Goal: Register for event/course

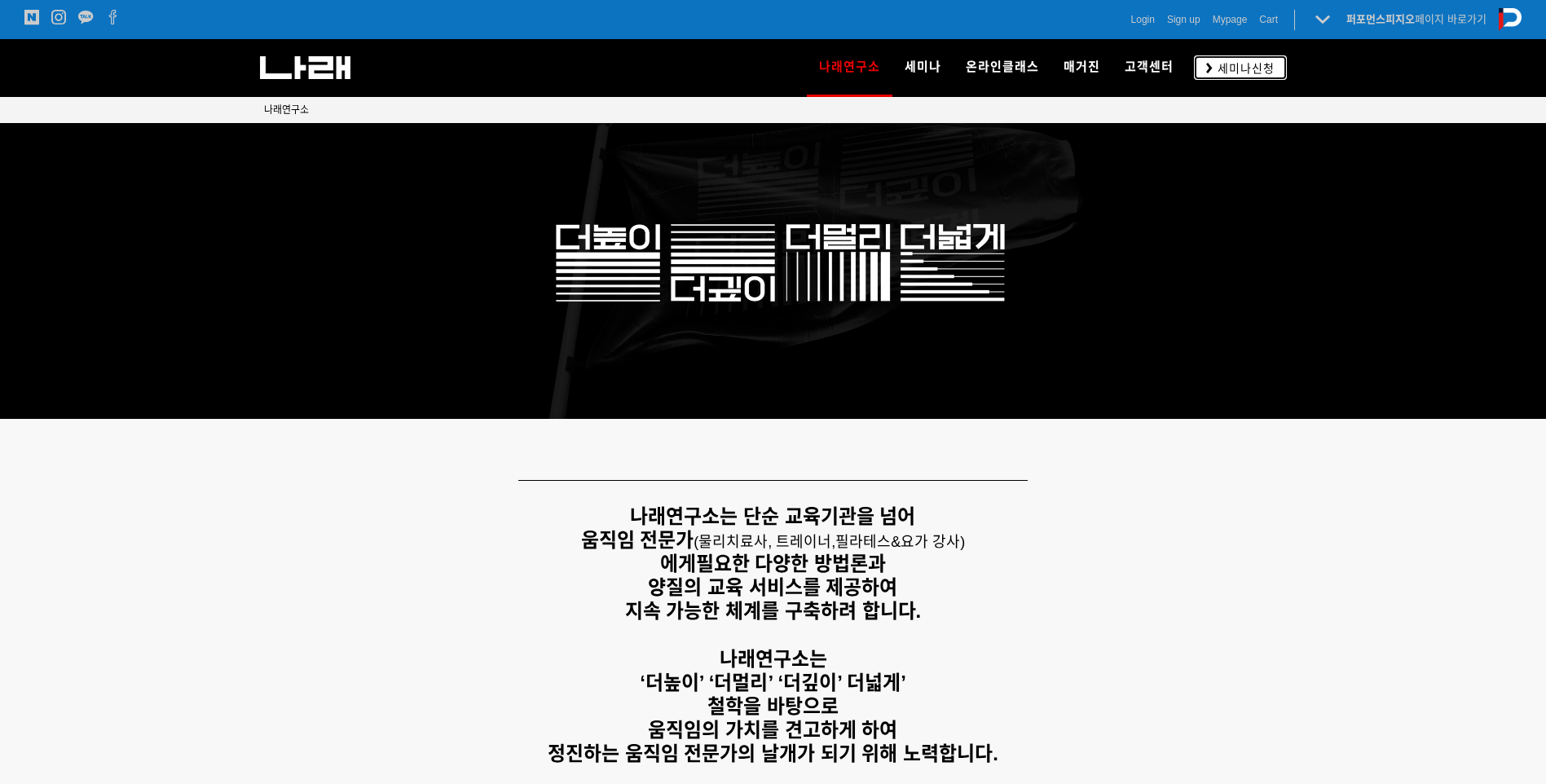
click at [1197, 67] on link "세미나신청" at bounding box center [1240, 67] width 93 height 24
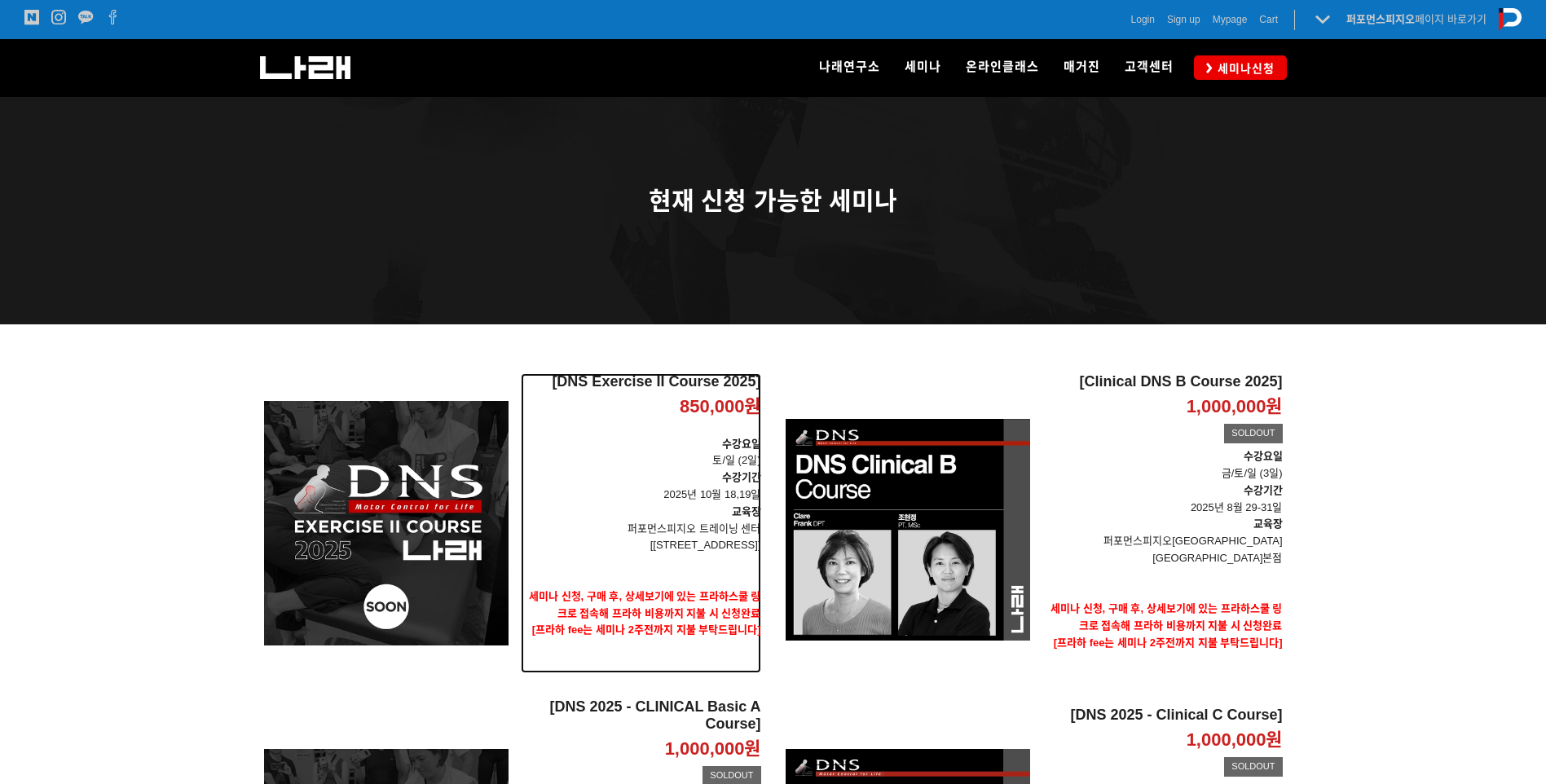
click at [661, 518] on p "교육장" at bounding box center [641, 512] width 240 height 17
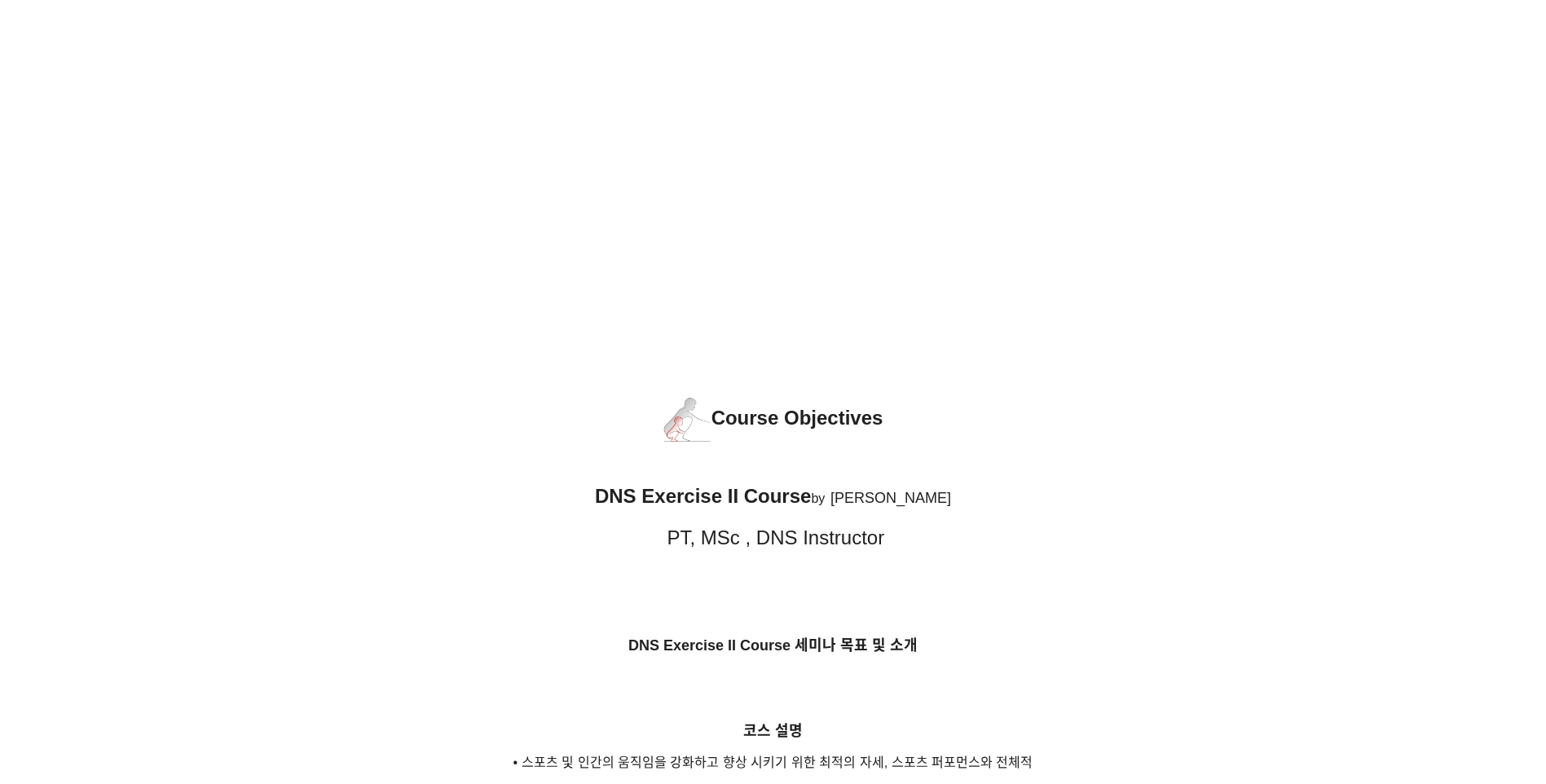
scroll to position [37, 0]
